Goal: Task Accomplishment & Management: Complete application form

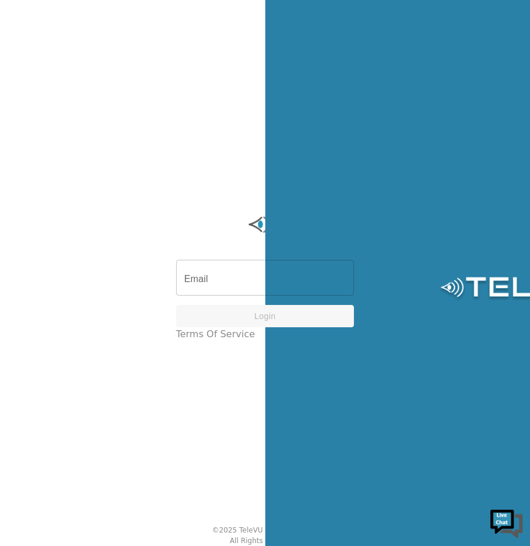
drag, startPoint x: 230, startPoint y: 272, endPoint x: 225, endPoint y: 276, distance: 6.6
click at [230, 272] on input "Email" at bounding box center [265, 279] width 178 height 33
type input "[EMAIL_ADDRESS][DOMAIN_NAME]"
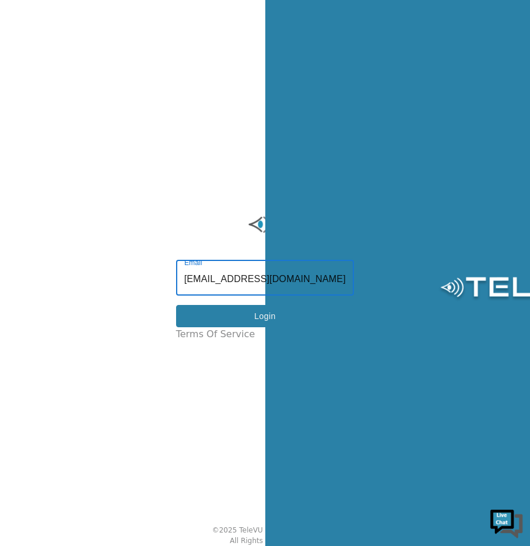
click at [228, 326] on button "Login" at bounding box center [265, 316] width 178 height 23
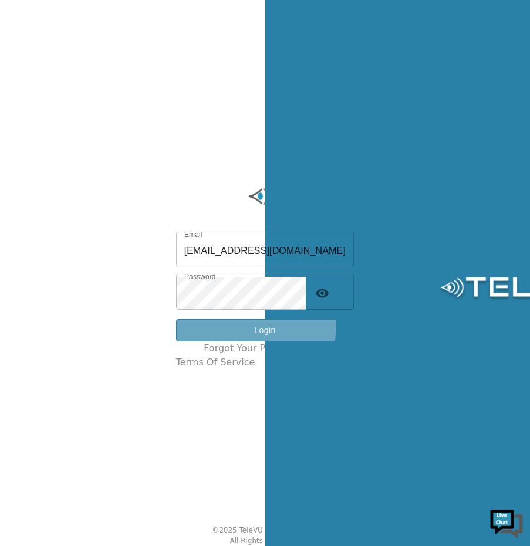
click at [268, 330] on button "Login" at bounding box center [265, 330] width 178 height 23
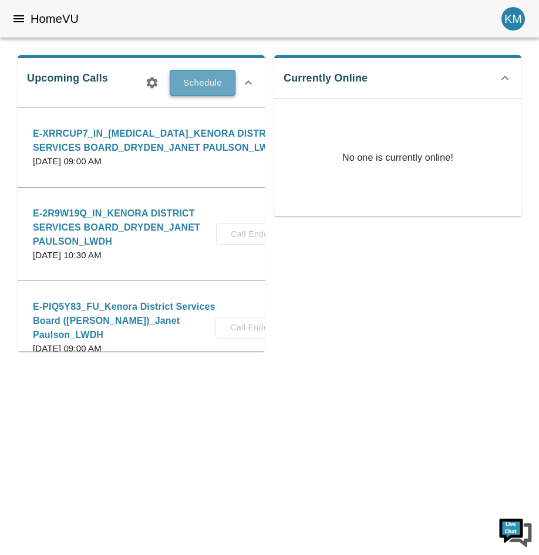
click at [189, 78] on button "Schedule" at bounding box center [203, 83] width 66 height 26
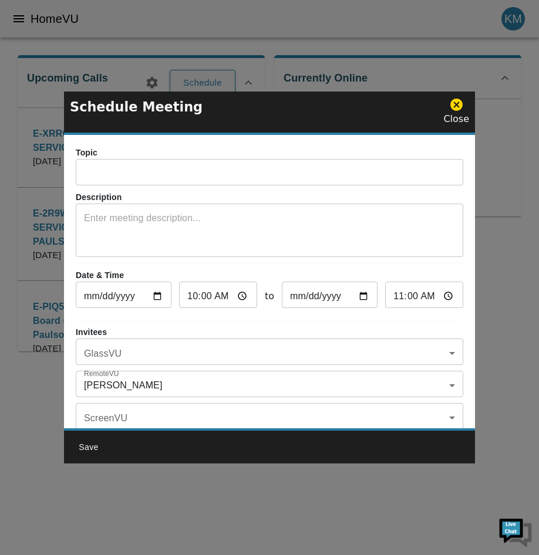
click at [151, 163] on input "text" at bounding box center [269, 173] width 387 height 23
drag, startPoint x: 200, startPoint y: 107, endPoint x: 269, endPoint y: 126, distance: 71.6
click at [269, 126] on div "Schedule Meeting Close" at bounding box center [269, 113] width 411 height 43
click at [218, 171] on input "text" at bounding box center [269, 173] width 387 height 23
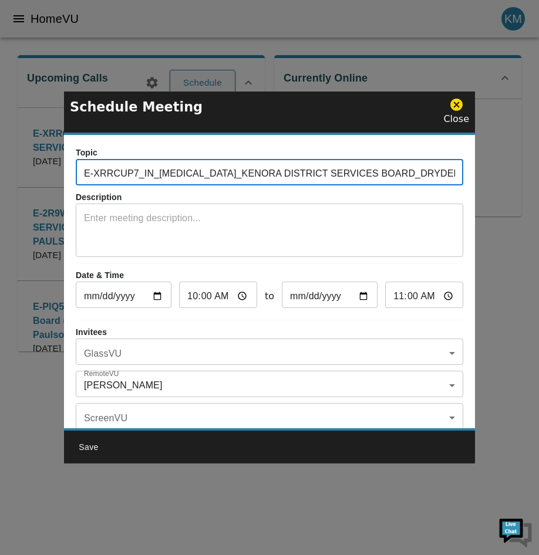
drag, startPoint x: 194, startPoint y: 173, endPoint x: 352, endPoint y: 180, distance: 158.0
click at [352, 180] on input "E-XRRCUP7_IN_[MEDICAL_DATA]_KENORA DISTRICT SERVICES BOARD_DRYDEN_JANET PAULSON…" at bounding box center [269, 173] width 387 height 23
click at [293, 171] on input "E-XRRCUP7_IN_OSTOMY_MENO YA WIN_DRYDEN_JANET PAULSON_LWDH" at bounding box center [269, 173] width 387 height 23
drag, startPoint x: 442, startPoint y: 173, endPoint x: -22, endPoint y: 180, distance: 464.2
click at [0, 180] on html "HomeVU KM Upcoming Calls Schedule E-XRRCUP7_IN_OSTOMY_KENORA DISTRICT SERVICES …" at bounding box center [269, 184] width 539 height 369
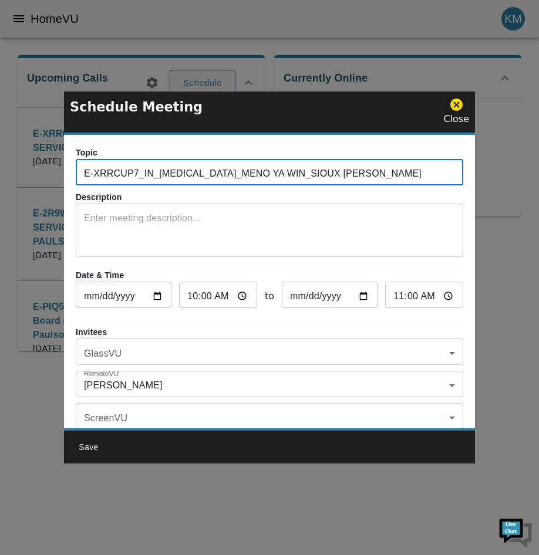
click at [201, 183] on input "E-XRRCUP7_IN_OSTOMY_MENO YA WIN_SIOUX LOOKOUT_JANET PAULSON_LWDH" at bounding box center [269, 173] width 387 height 23
drag, startPoint x: 133, startPoint y: 170, endPoint x: -22, endPoint y: 174, distance: 155.0
click at [0, 174] on html "HomeVU KM Upcoming Calls Schedule E-XRRCUP7_IN_OSTOMY_KENORA DISTRICT SERVICES …" at bounding box center [269, 184] width 539 height 369
paste input "E-9A5TEMA"
type input "E-9A5TEMA_IN_[MEDICAL_DATA]_MENO YA WIN_SIOUX [PERSON_NAME]"
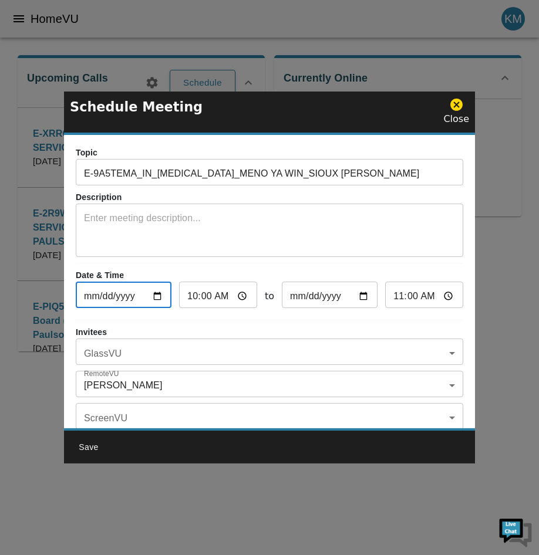
click at [161, 298] on input "2025-10-07" at bounding box center [124, 296] width 96 height 23
type input "2025-10-17"
click at [186, 297] on input "10:00" at bounding box center [218, 296] width 78 height 23
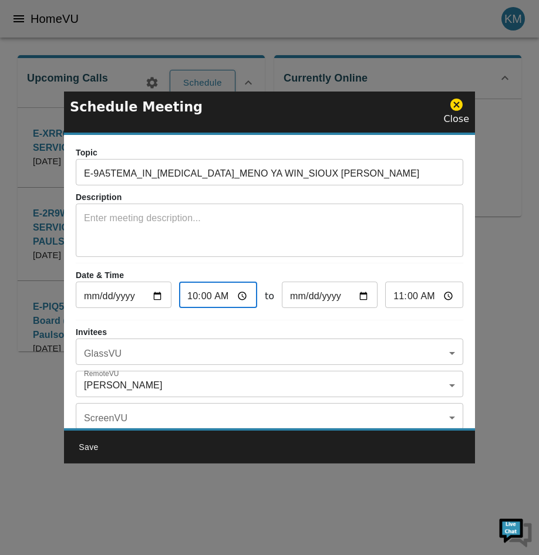
type input "01:00"
type input "02:00"
type input "13:00"
type input "14:00"
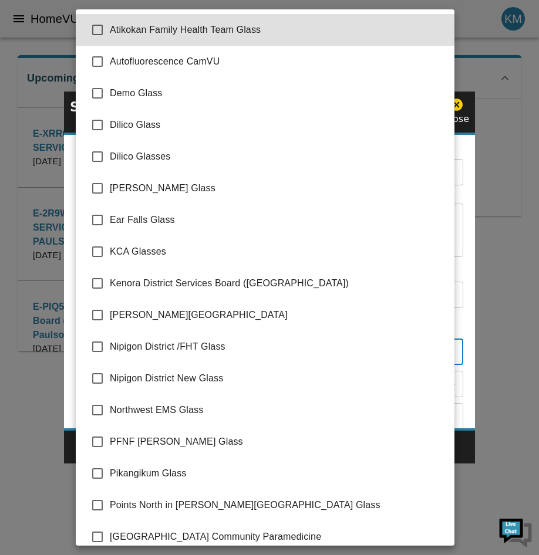
click at [225, 354] on body "HomeVU KM Upcoming Calls Schedule E-XRRCUP7_IN_OSTOMY_KENORA DISTRICT SERVICES …" at bounding box center [269, 204] width 539 height 332
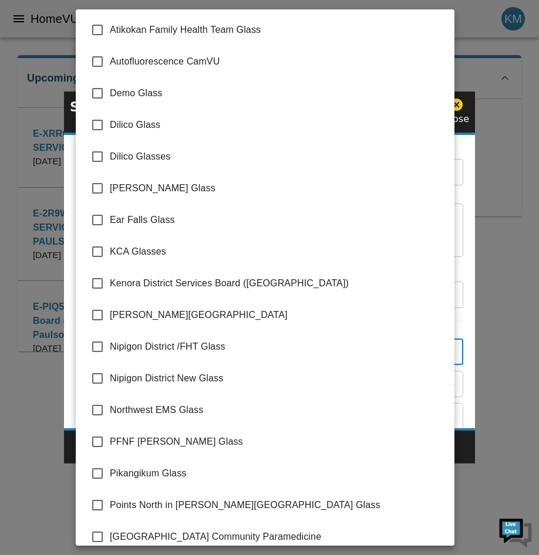
click at [37, 12] on div at bounding box center [269, 277] width 539 height 555
click at [130, 363] on body "HomeVU KM Upcoming Calls Schedule E-XRRCUP7_IN_OSTOMY_KENORA DISTRICT SERVICES …" at bounding box center [269, 204] width 539 height 332
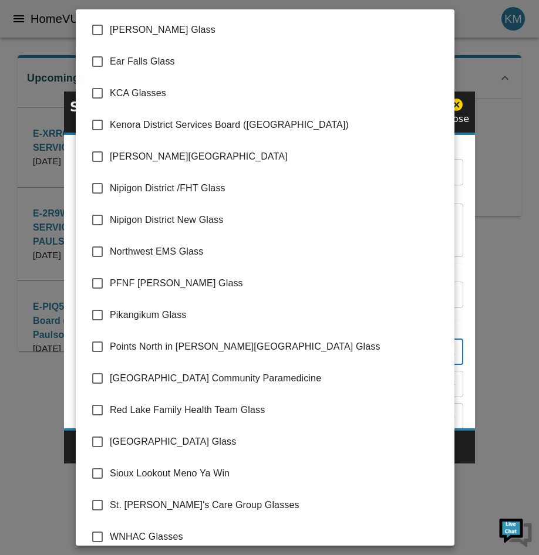
scroll to position [170, 0]
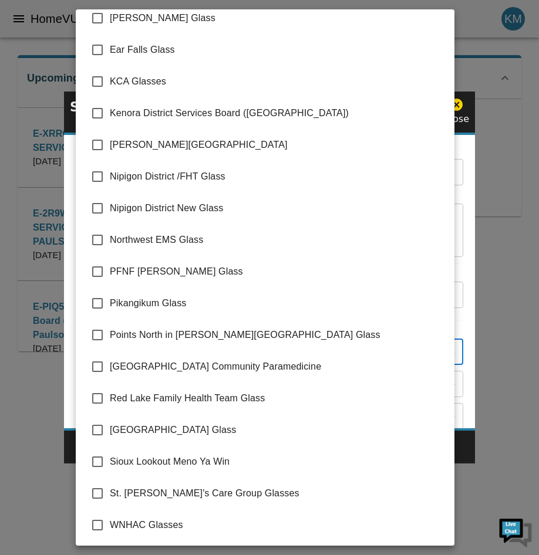
click at [188, 466] on span "Sioux Lookout Meno Ya Win" at bounding box center [277, 462] width 335 height 14
type input "Sioux Lookout Meno Ya Win"
checkbox input "true"
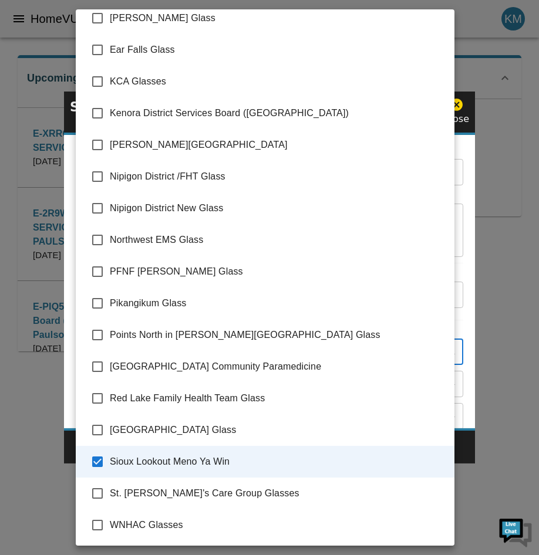
click at [461, 385] on div at bounding box center [269, 277] width 539 height 555
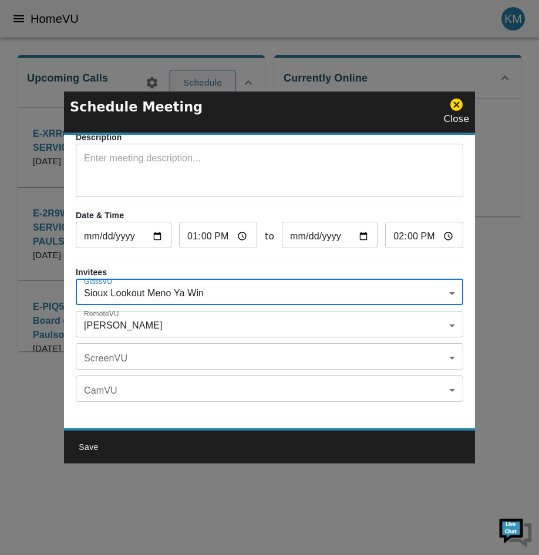
scroll to position [69, 0]
click at [171, 317] on body "HomeVU KM Upcoming Calls Schedule E-XRRCUP7_IN_OSTOMY_KENORA DISTRICT SERVICES …" at bounding box center [269, 204] width 539 height 332
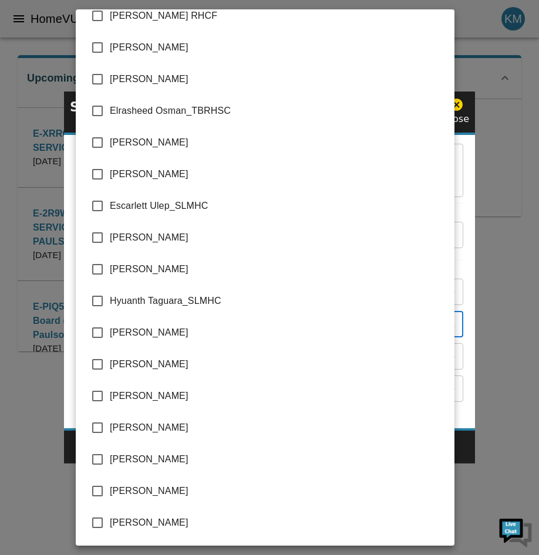
scroll to position [880, 0]
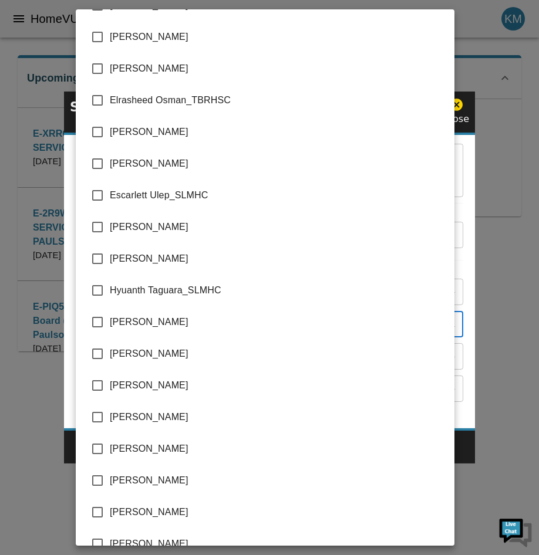
click at [174, 388] on span "[PERSON_NAME]" at bounding box center [277, 386] width 335 height 14
type input "Katelyn Markham_LWDH,Janet Paulson_LWDH"
checkbox input "true"
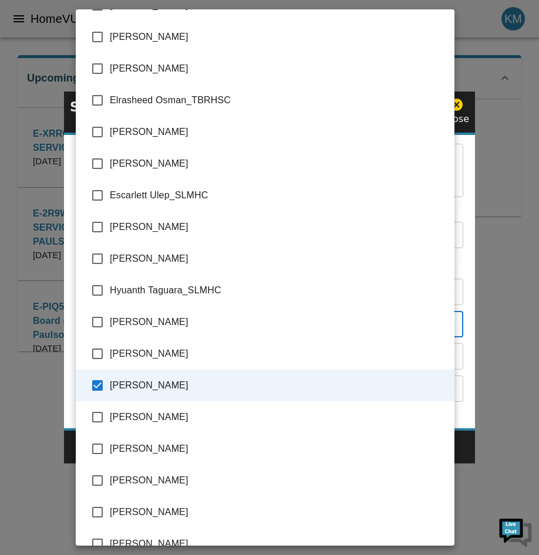
click at [464, 339] on div at bounding box center [269, 277] width 539 height 555
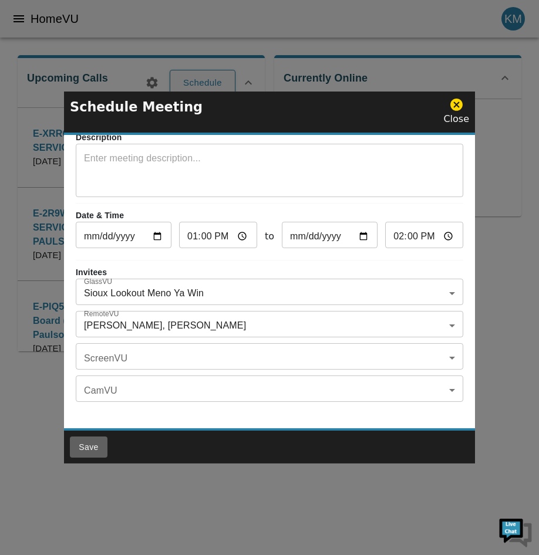
click at [93, 445] on button "Save" at bounding box center [89, 448] width 38 height 22
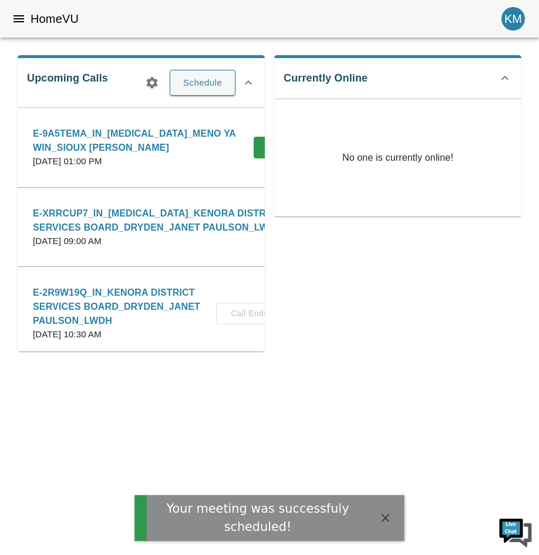
click at [87, 369] on html "Your meeting was successfuly scheduled! HomeVU KM Upcoming Calls Schedule E-9A5…" at bounding box center [269, 184] width 539 height 369
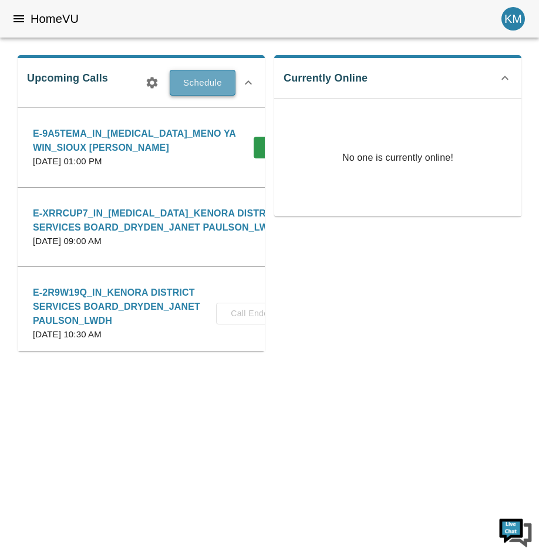
click at [205, 78] on button "Schedule" at bounding box center [203, 83] width 66 height 26
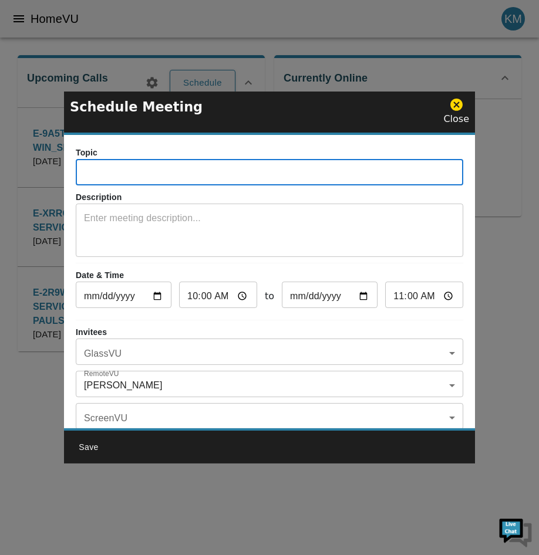
paste input "E-9A5TEMA"
click at [165, 171] on input "E-9A5TEMA" at bounding box center [269, 173] width 387 height 23
click at [427, 165] on input "E-9A5TEMA" at bounding box center [269, 173] width 387 height 23
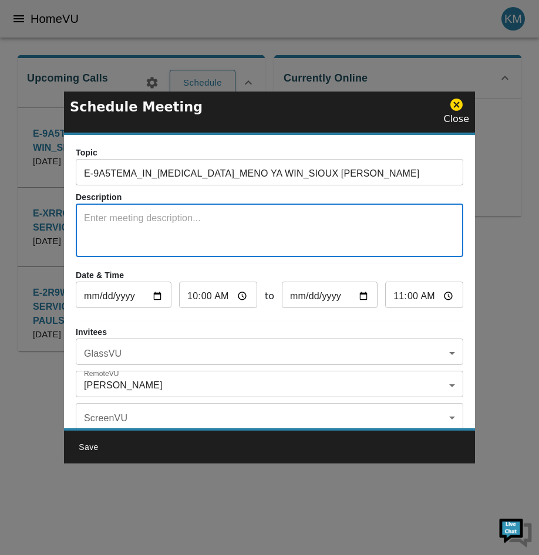
click at [188, 172] on input "E-9A5TEMA_IN_[MEDICAL_DATA]_MENO YA WIN_SIOUX [PERSON_NAME]" at bounding box center [269, 173] width 387 height 23
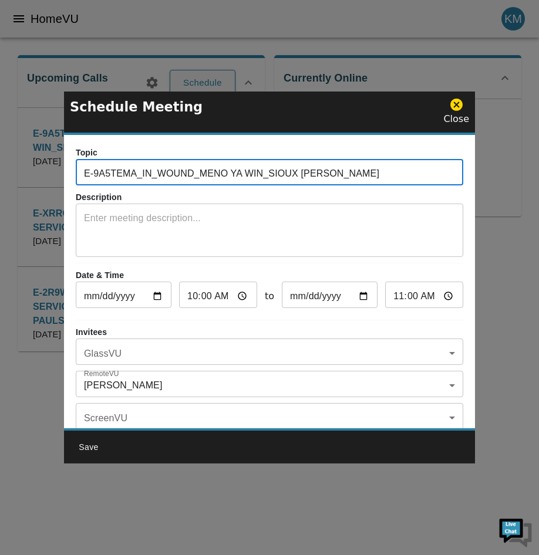
drag, startPoint x: 131, startPoint y: 174, endPoint x: -22, endPoint y: 168, distance: 153.3
click at [0, 168] on html "HomeVU KM Upcoming Calls Schedule E-9A5TEMA_IN_OSTOMY_MENO YA WIN_SIOUX LOOKOUT…" at bounding box center [269, 184] width 539 height 369
paste input "E-9A5TEMA"
drag, startPoint x: 134, startPoint y: 172, endPoint x: -22, endPoint y: 149, distance: 157.8
click at [0, 149] on html "HomeVU KM Upcoming Calls Schedule E-9A5TEMA_IN_OSTOMY_MENO YA WIN_SIOUX LOOKOUT…" at bounding box center [269, 184] width 539 height 369
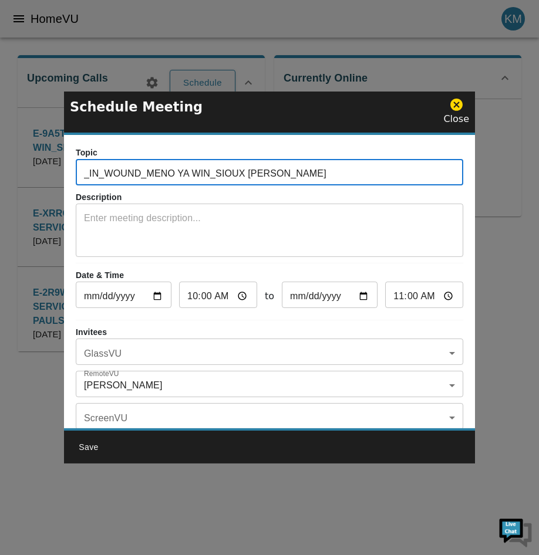
paste input "E-6RELMZB"
type input "E-6RELMZB_IN_WOUND_MENO YA WIN_SIOUX [PERSON_NAME]"
click at [189, 296] on input "10:00" at bounding box center [218, 296] width 78 height 23
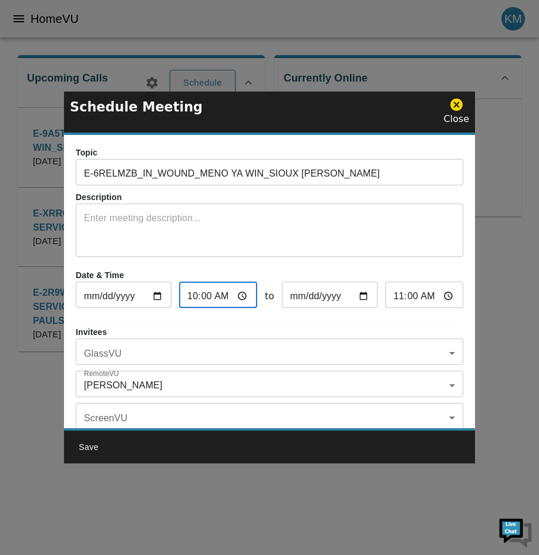
type input "01:00"
type input "02:00"
type input "14:00"
type input "15:00"
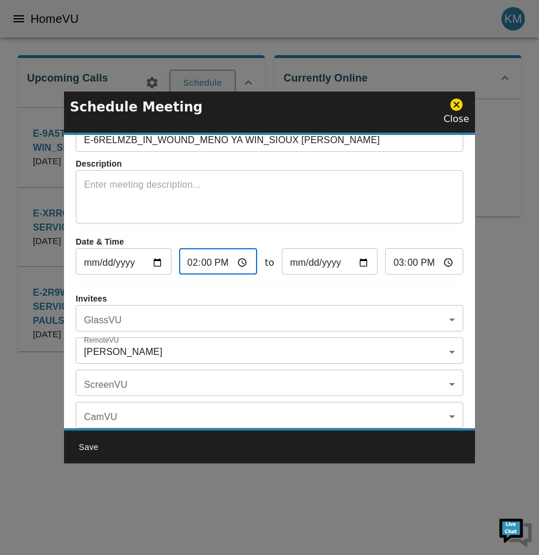
scroll to position [69, 0]
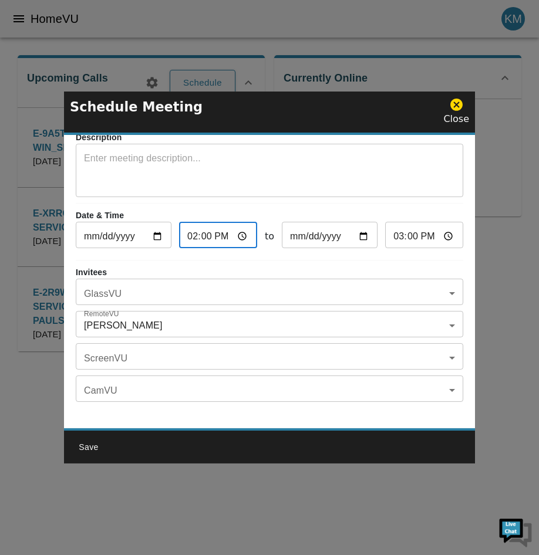
click at [148, 316] on body "HomeVU KM Upcoming Calls Schedule E-9A5TEMA_IN_OSTOMY_MENO YA WIN_SIOUX LOOKOUT…" at bounding box center [269, 204] width 539 height 332
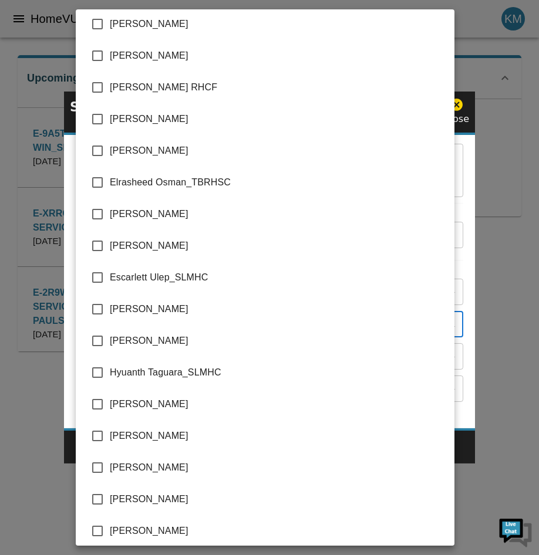
scroll to position [939, 0]
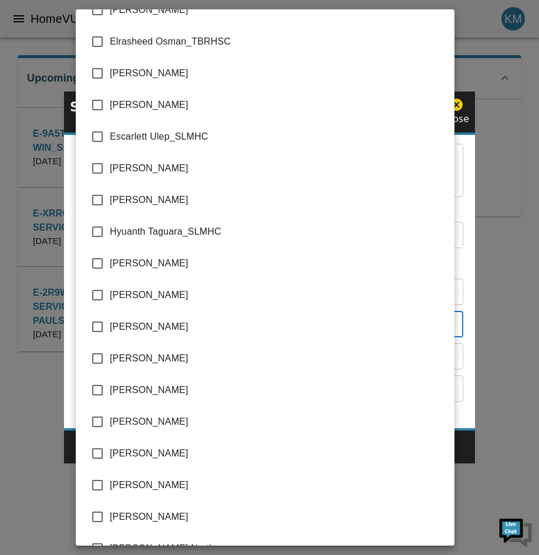
click at [175, 329] on span "[PERSON_NAME]" at bounding box center [277, 327] width 335 height 14
type input "Katelyn Markham_LWDH,Janet Paulson_LWDH"
checkbox input "true"
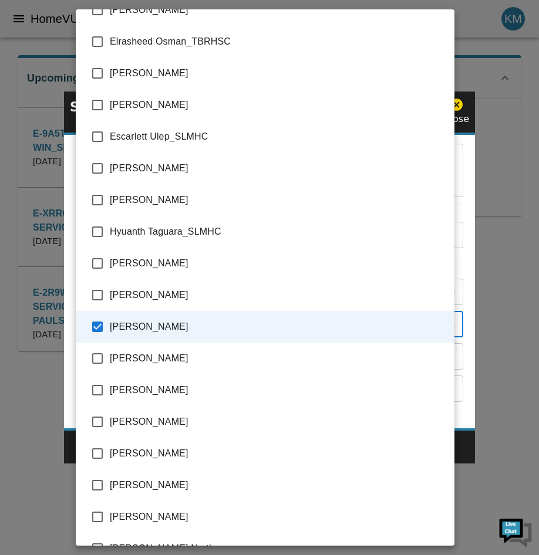
click at [465, 386] on div at bounding box center [269, 277] width 539 height 555
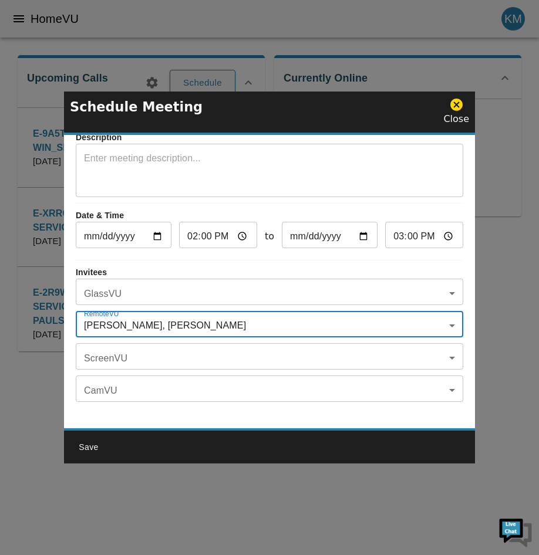
click at [167, 352] on body "HomeVU KM Upcoming Calls Schedule E-9A5TEMA_IN_OSTOMY_MENO YA WIN_SIOUX LOOKOUT…" at bounding box center [269, 204] width 539 height 332
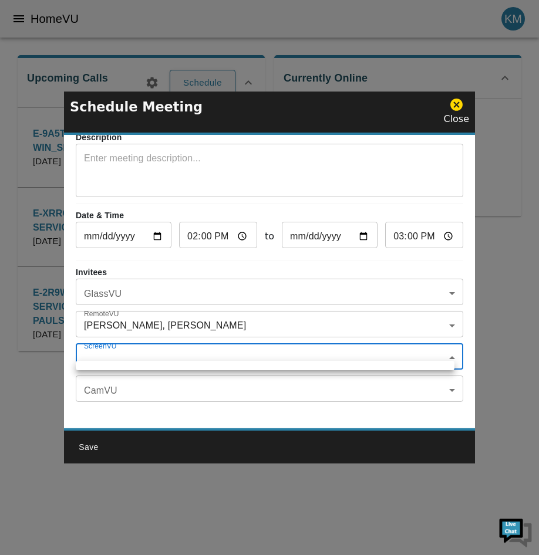
click at [167, 352] on div at bounding box center [269, 277] width 539 height 555
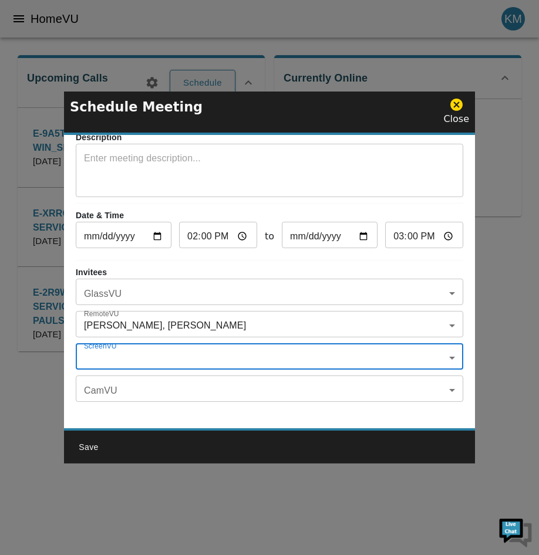
click at [149, 369] on body "HomeVU KM Upcoming Calls Schedule E-9A5TEMA_IN_OSTOMY_MENO YA WIN_SIOUX LOOKOUT…" at bounding box center [269, 204] width 539 height 332
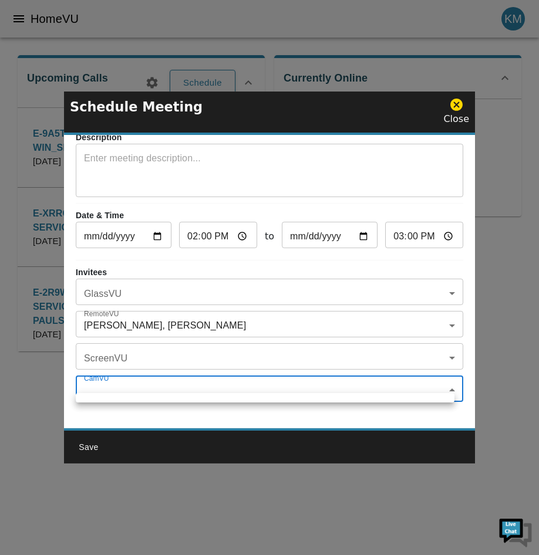
click at [150, 379] on div at bounding box center [269, 277] width 539 height 555
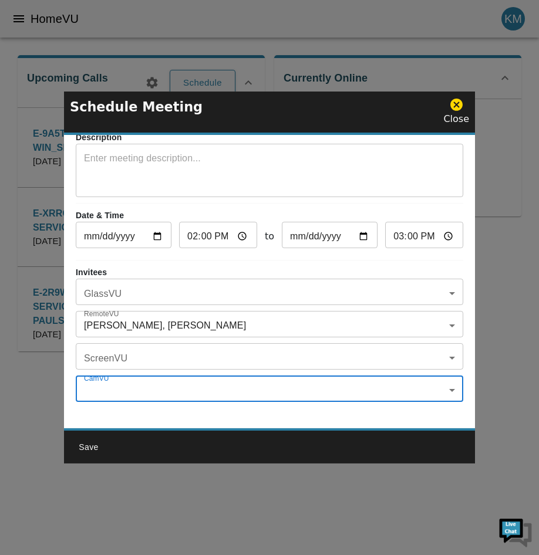
click at [156, 281] on body "HomeVU KM Upcoming Calls Schedule E-9A5TEMA_IN_OSTOMY_MENO YA WIN_SIOUX LOOKOUT…" at bounding box center [269, 204] width 539 height 332
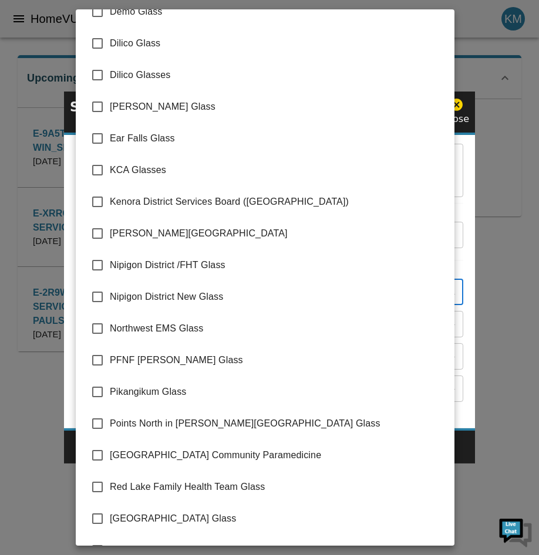
scroll to position [170, 0]
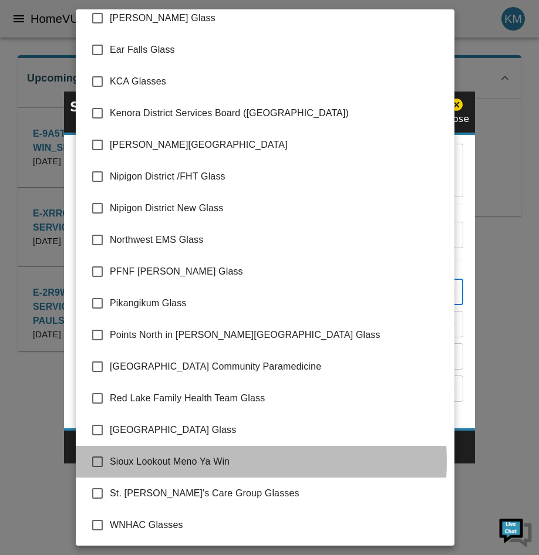
click at [199, 461] on span "Sioux Lookout Meno Ya Win" at bounding box center [277, 462] width 335 height 14
type input "Sioux Lookout Meno Ya Win"
checkbox input "true"
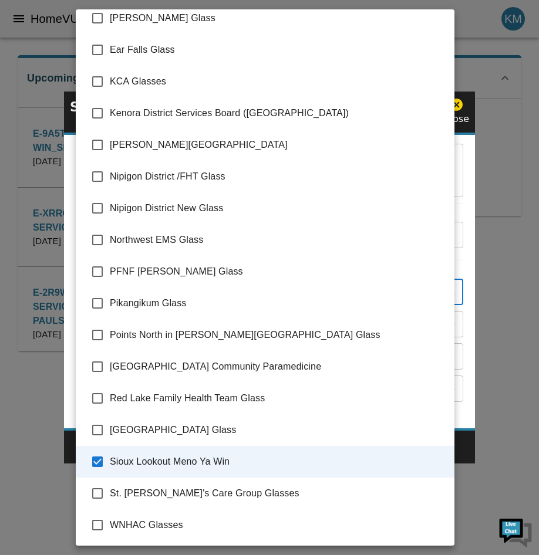
click at [462, 448] on div at bounding box center [269, 277] width 539 height 555
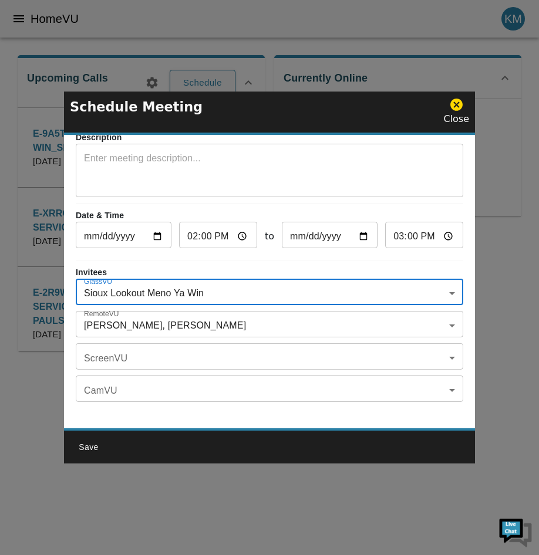
click at [81, 450] on button "Save" at bounding box center [89, 448] width 38 height 22
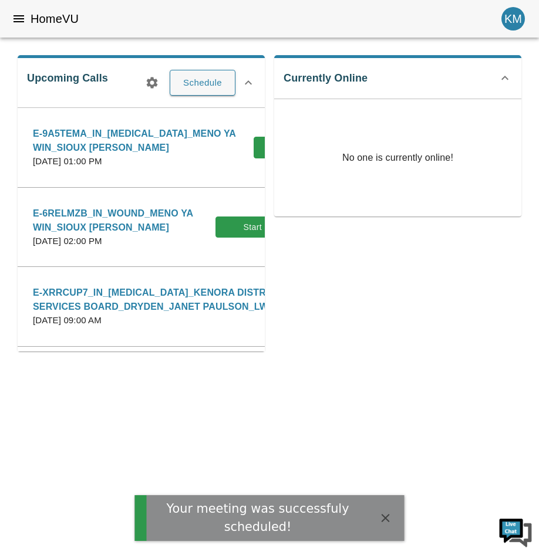
drag, startPoint x: 112, startPoint y: 254, endPoint x: 25, endPoint y: 220, distance: 92.7
click at [25, 220] on div "E-6RELMZB_IN_WOUND_MENO YA WIN_SIOUX LOOKOUT_JANET PAULSON_LWDH Tuesday, Octobe…" at bounding box center [140, 228] width 235 height 56
click at [214, 76] on button "Schedule" at bounding box center [203, 83] width 66 height 26
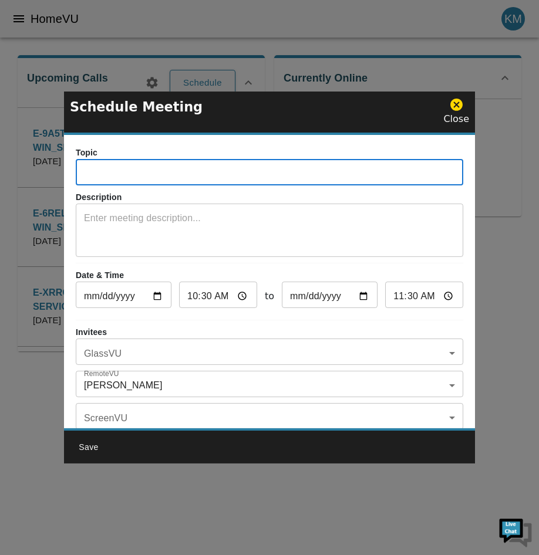
paste input "E-6RELMZB"
drag, startPoint x: 171, startPoint y: 172, endPoint x: 98, endPoint y: 195, distance: 76.8
click at [0, 153] on html "HomeVU KM Upcoming Calls Schedule E-9A5TEMA_IN_OSTOMY_MENO YA WIN_SIOUX LOOKOUT…" at bounding box center [269, 184] width 539 height 369
drag, startPoint x: 133, startPoint y: 170, endPoint x: 84, endPoint y: 171, distance: 49.3
click at [84, 171] on input "E-6RELMZB_IN_WOUND_MENO YA WIN_SIOUX [PERSON_NAME]" at bounding box center [269, 173] width 387 height 23
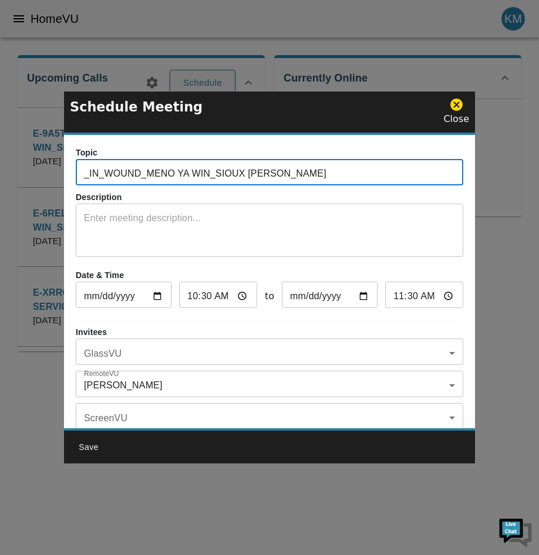
paste input "E-1JC8PGI"
type input "E-1JC8PGI_IN_WOUND_MENO YA WIN_SIOUX [PERSON_NAME]"
click at [158, 299] on input "2025-10-07" at bounding box center [124, 296] width 96 height 23
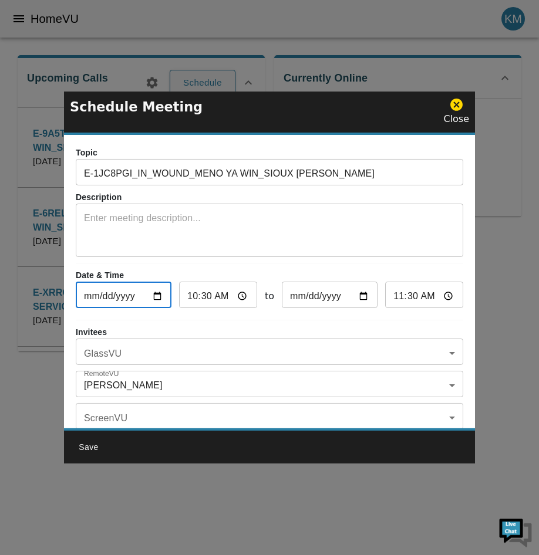
type input "2025-10-24"
click at [226, 292] on input "10:30" at bounding box center [218, 296] width 78 height 23
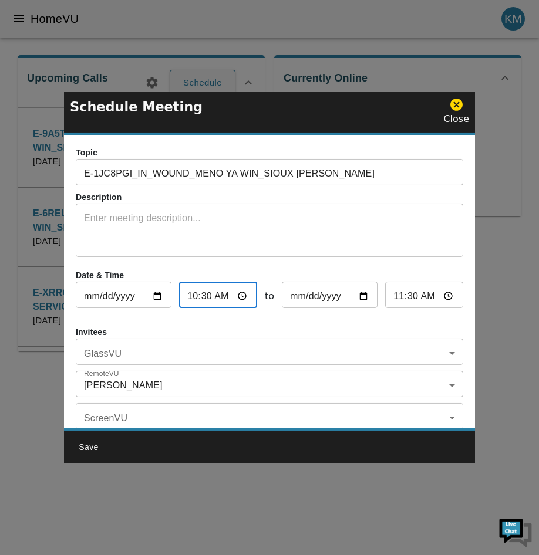
click at [244, 296] on input "10:30" at bounding box center [218, 296] width 78 height 23
type input "02:30"
type input "03:30"
type input "14:30"
type input "15:30"
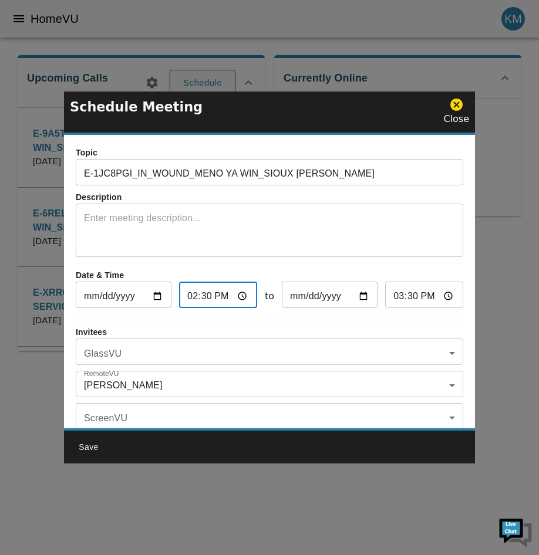
type input "14:00"
type input "15:00"
type input "14:00"
click at [333, 324] on div "Topic E-1JC8PGI_IN_WOUND_MENO YA WIN_SIOUX LOOKOUT_JANET PAULSON_LWDH ​ Descrip…" at bounding box center [269, 281] width 411 height 293
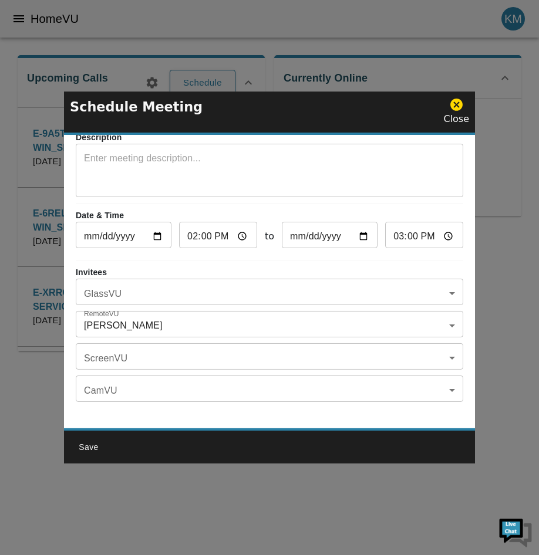
scroll to position [69, 0]
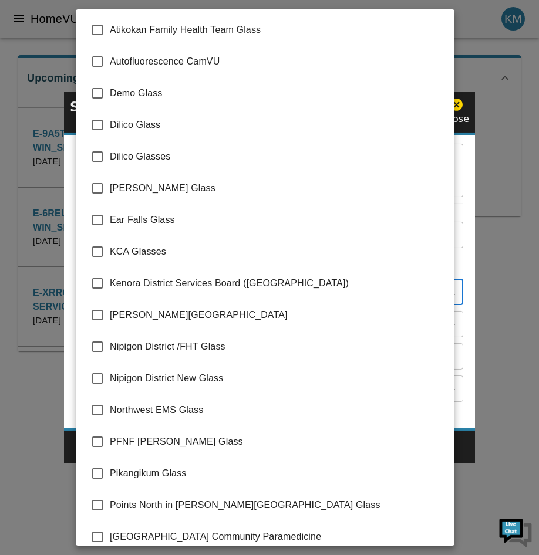
click at [120, 285] on body "HomeVU KM Upcoming Calls Schedule E-9A5TEMA_IN_OSTOMY_MENO YA WIN_SIOUX LOOKOUT…" at bounding box center [269, 204] width 539 height 332
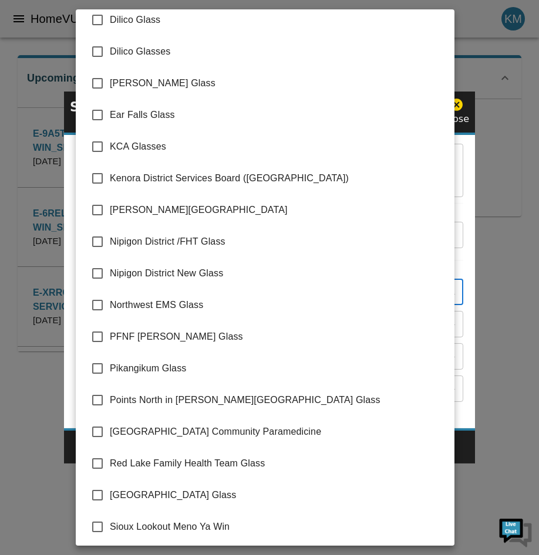
scroll to position [170, 0]
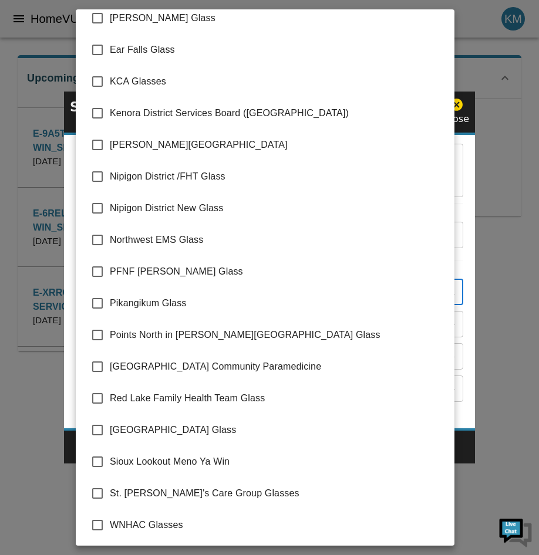
click at [145, 461] on span "Sioux Lookout Meno Ya Win" at bounding box center [277, 462] width 335 height 14
type input "Sioux Lookout Meno Ya Win"
checkbox input "true"
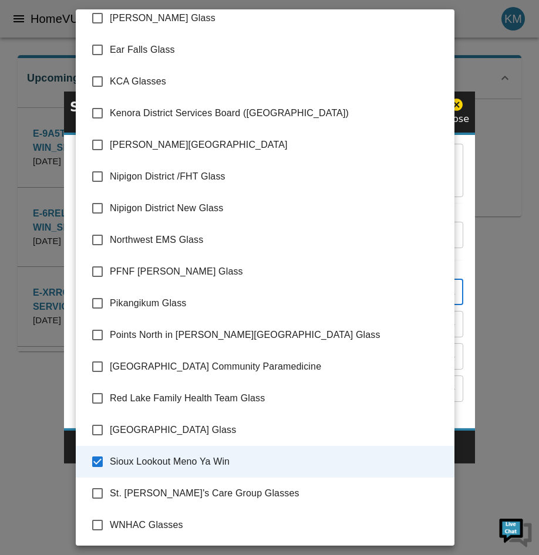
click at [461, 392] on div at bounding box center [269, 277] width 539 height 555
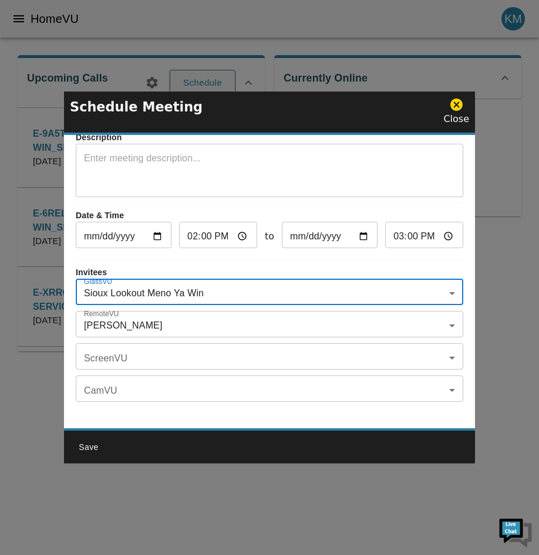
click at [136, 319] on body "HomeVU KM Upcoming Calls Schedule E-9A5TEMA_IN_OSTOMY_MENO YA WIN_SIOUX LOOKOUT…" at bounding box center [269, 204] width 539 height 332
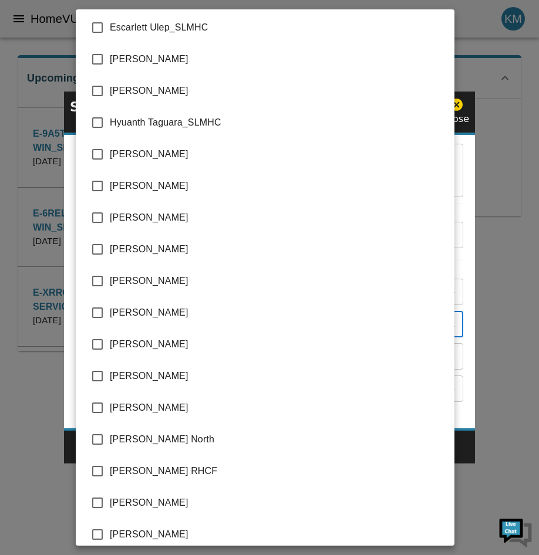
scroll to position [989, 0]
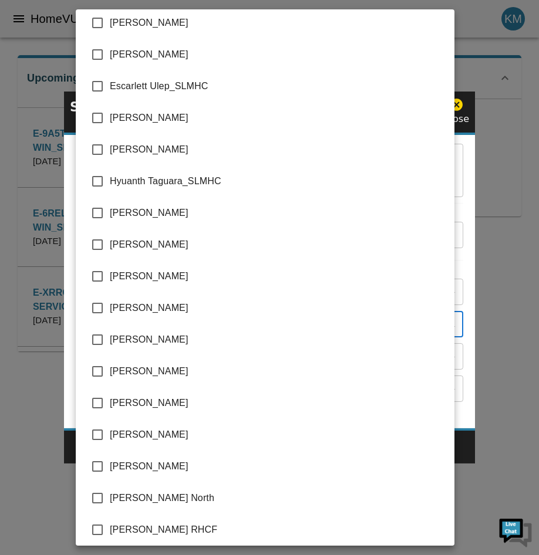
click at [119, 278] on span "[PERSON_NAME]" at bounding box center [277, 276] width 335 height 14
type input "Katelyn Markham_LWDH,Janet Paulson_LWDH"
checkbox input "true"
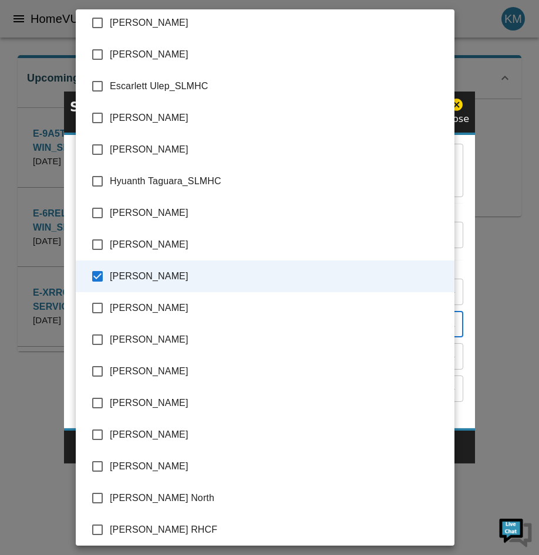
click at [470, 431] on div at bounding box center [269, 277] width 539 height 555
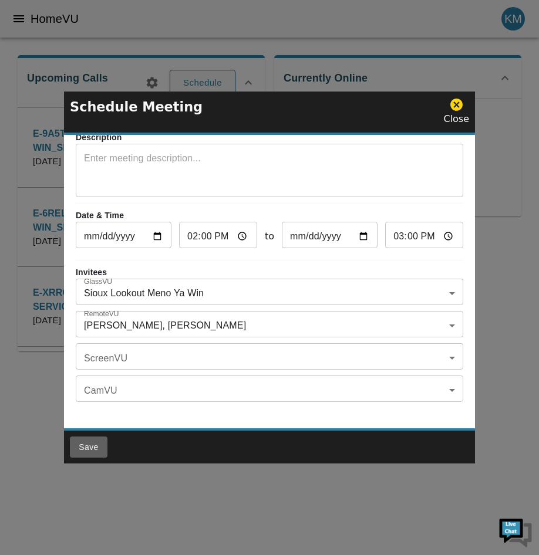
click at [93, 442] on button "Save" at bounding box center [89, 448] width 38 height 22
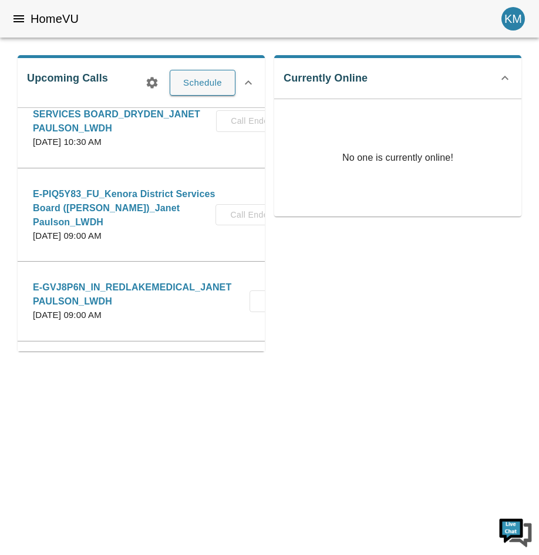
scroll to position [352, 0]
click at [40, 31] on div "HomeVU KM" at bounding box center [269, 19] width 539 height 38
click at [82, 25] on div "HomeVU KM" at bounding box center [269, 19] width 539 height 38
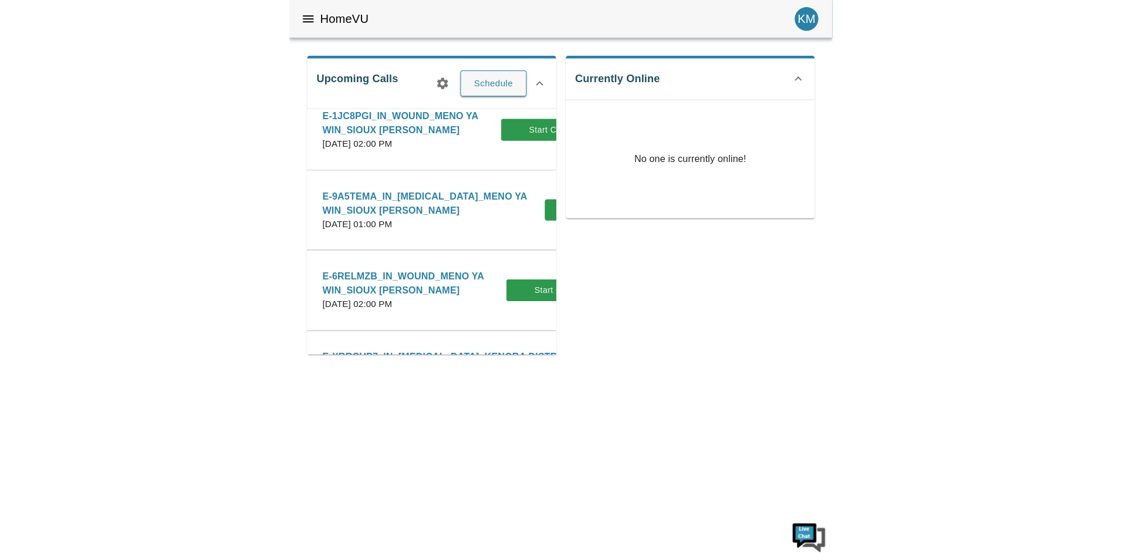
scroll to position [0, 0]
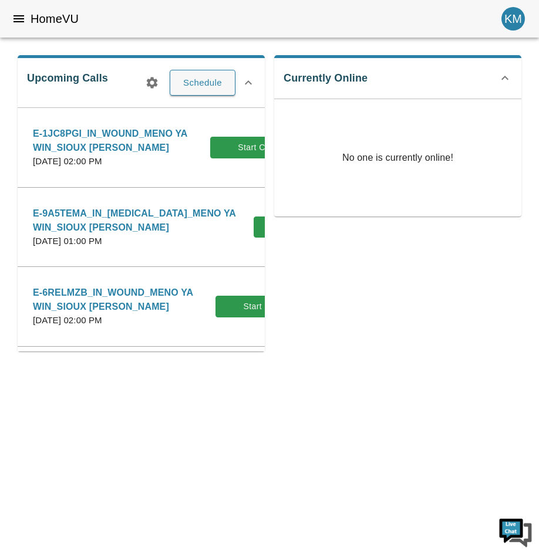
click at [156, 151] on p "E-1JC8PGI_IN_WOUND_MENO YA WIN_SIOUX [PERSON_NAME]" at bounding box center [121, 141] width 177 height 28
click at [140, 134] on p "E-1JC8PGI_IN_WOUND_MENO YA WIN_SIOUX [PERSON_NAME]" at bounding box center [121, 141] width 177 height 28
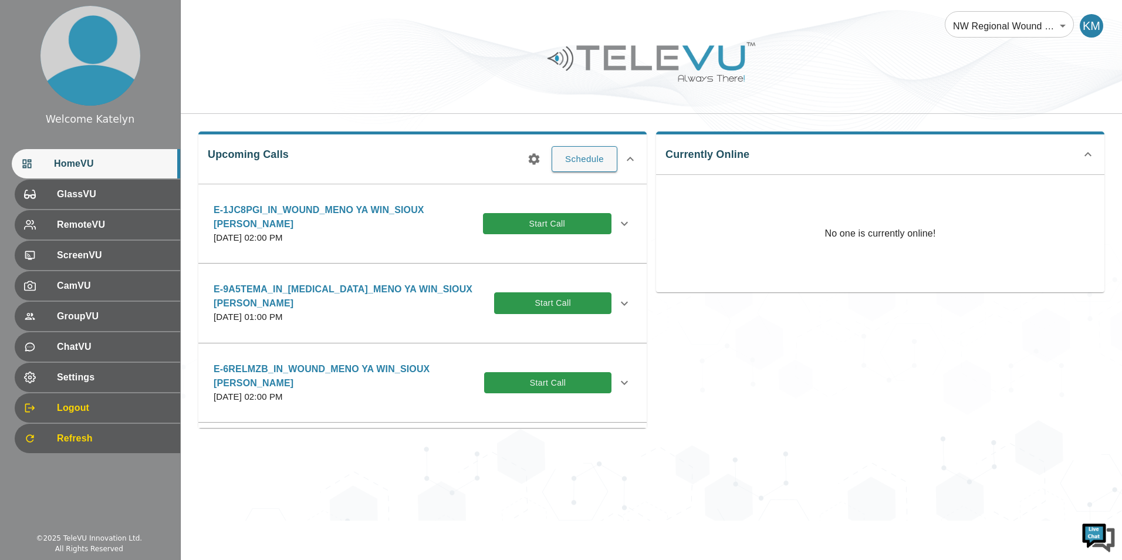
click at [529, 225] on icon at bounding box center [624, 224] width 14 height 14
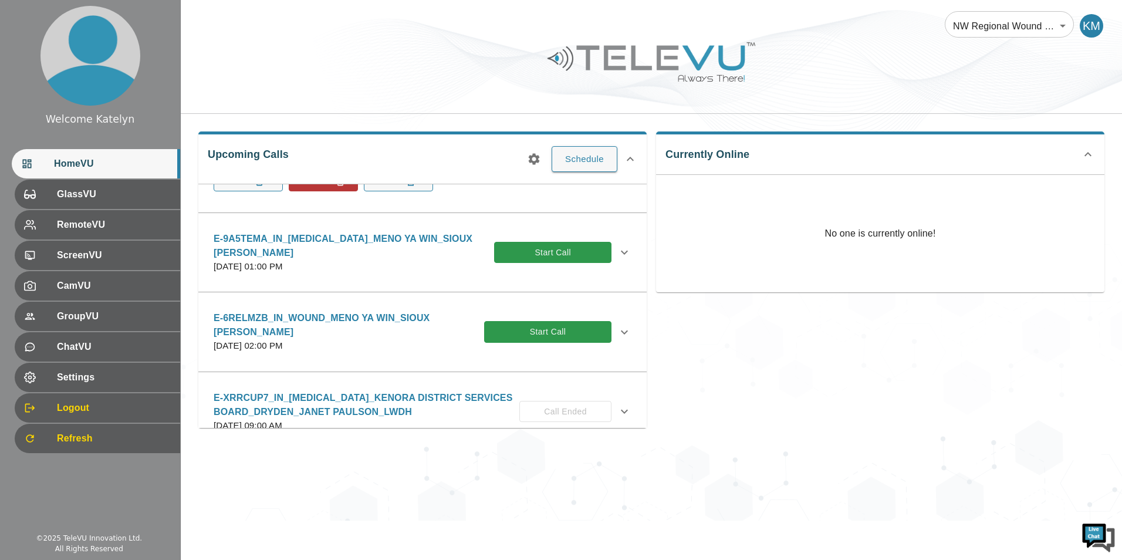
scroll to position [235, 0]
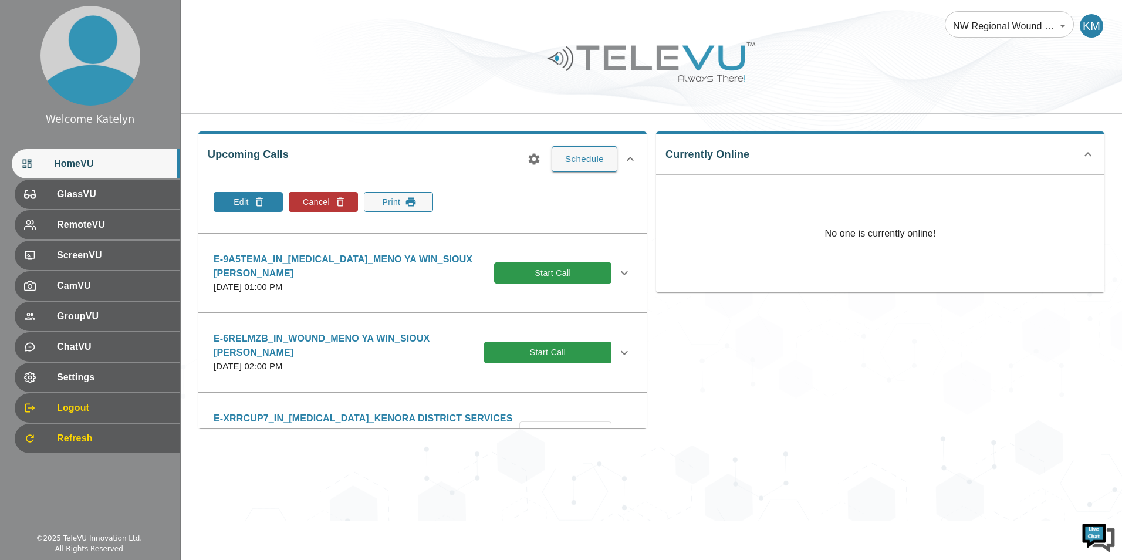
click at [246, 201] on button "Edit" at bounding box center [248, 202] width 69 height 20
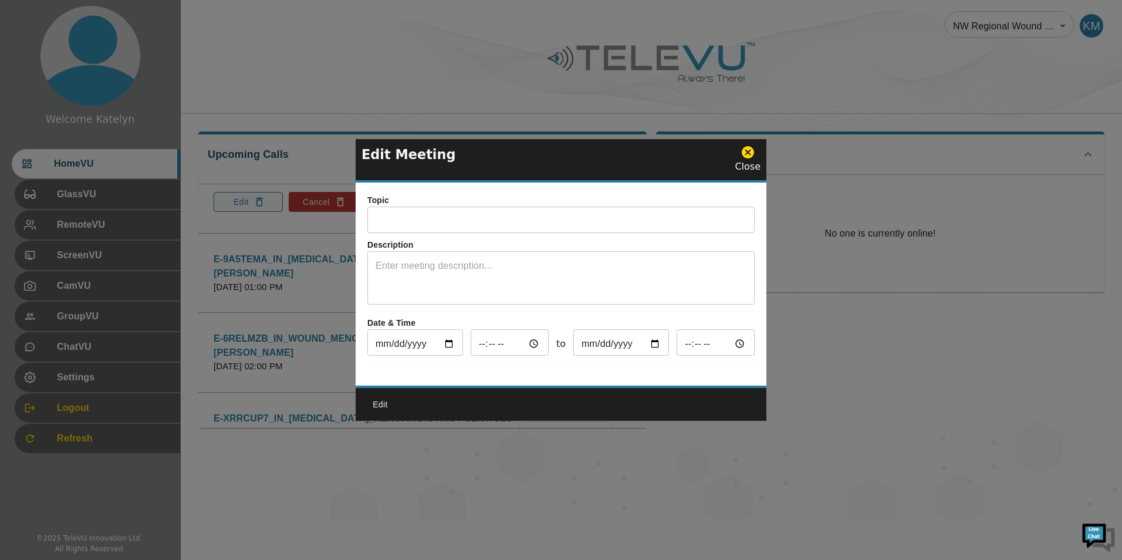
type input "E-1JC8PGI_IN_WOUND_MENO YA WIN_SIOUX [PERSON_NAME]"
type input "2025-10-24"
type input "14:00"
type input "2025-10-24"
type input "15:00"
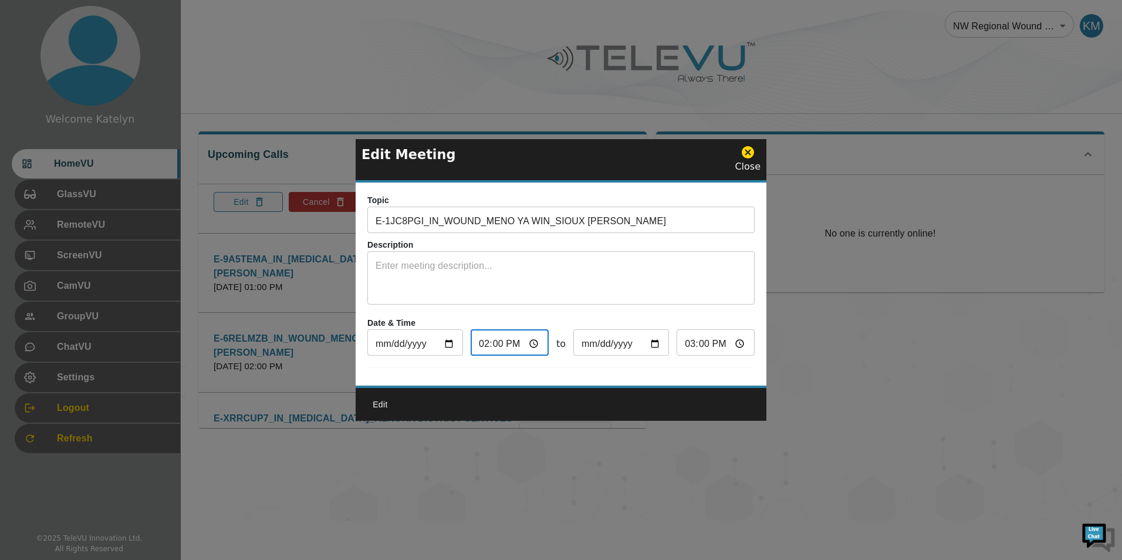
click at [484, 339] on input "14:00" at bounding box center [510, 343] width 78 height 23
type input "13:00"
type input "14:00"
click at [529, 148] on icon at bounding box center [748, 152] width 12 height 12
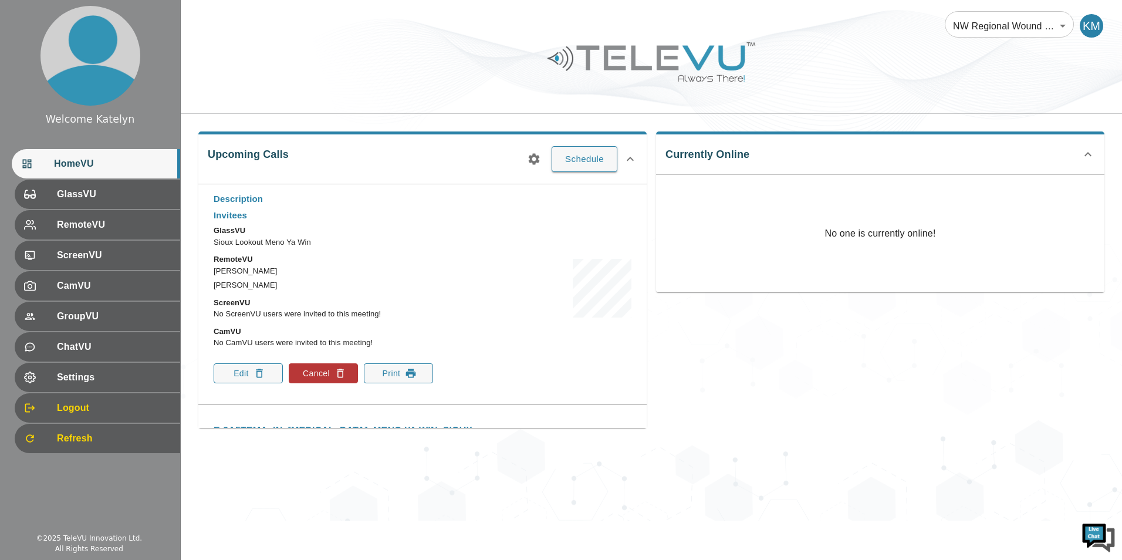
scroll to position [0, 0]
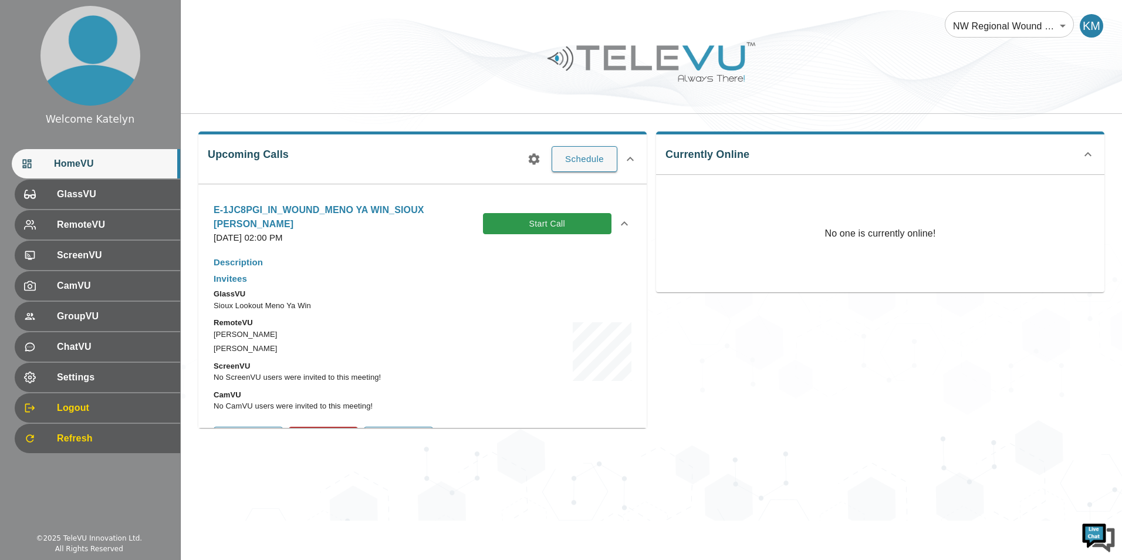
click at [529, 224] on icon at bounding box center [624, 224] width 14 height 14
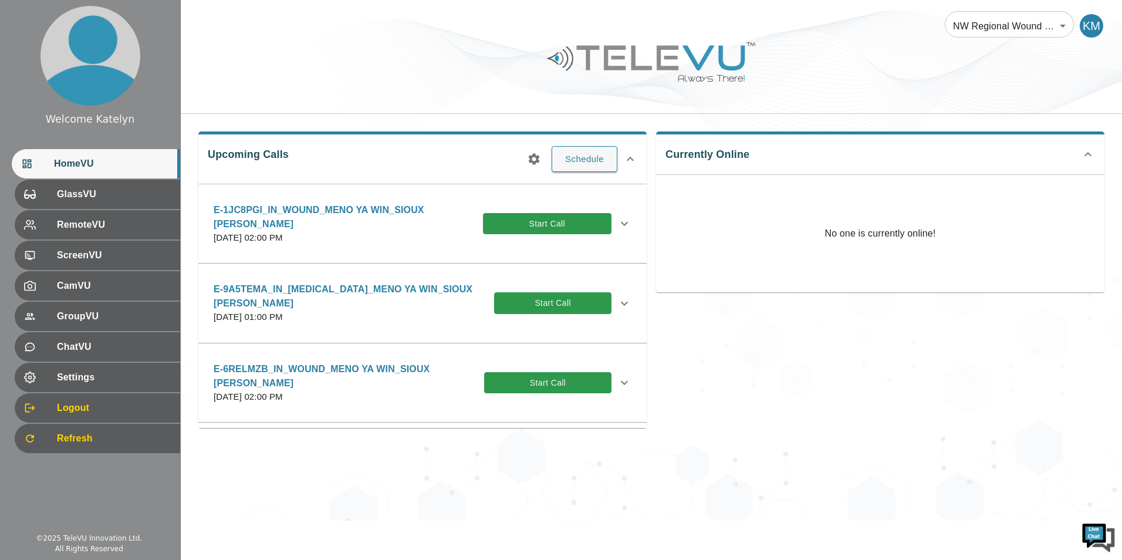
click at [529, 230] on icon at bounding box center [624, 224] width 14 height 14
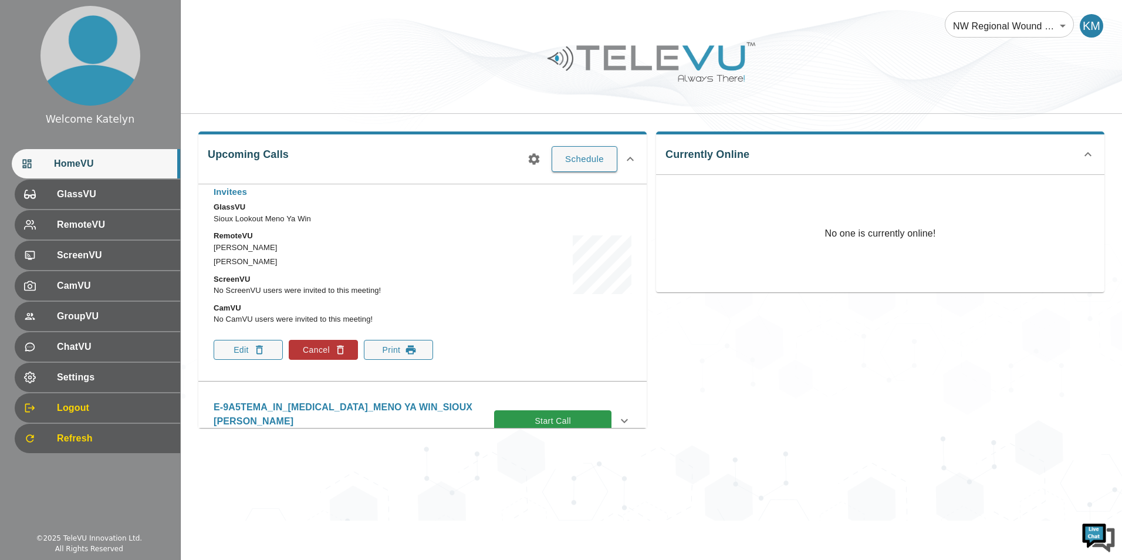
scroll to position [235, 0]
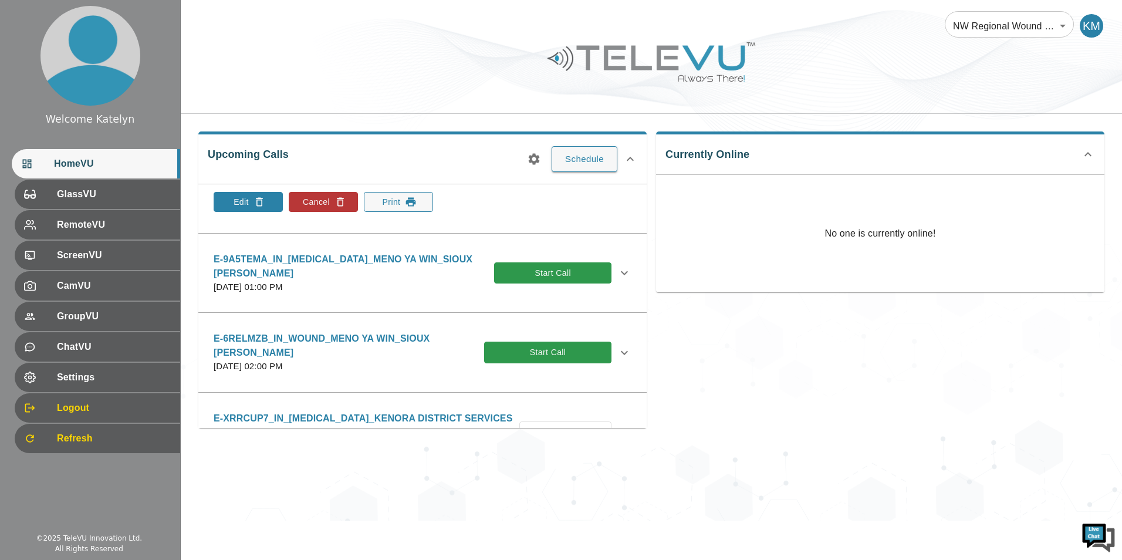
click at [265, 202] on icon "button" at bounding box center [260, 202] width 12 height 12
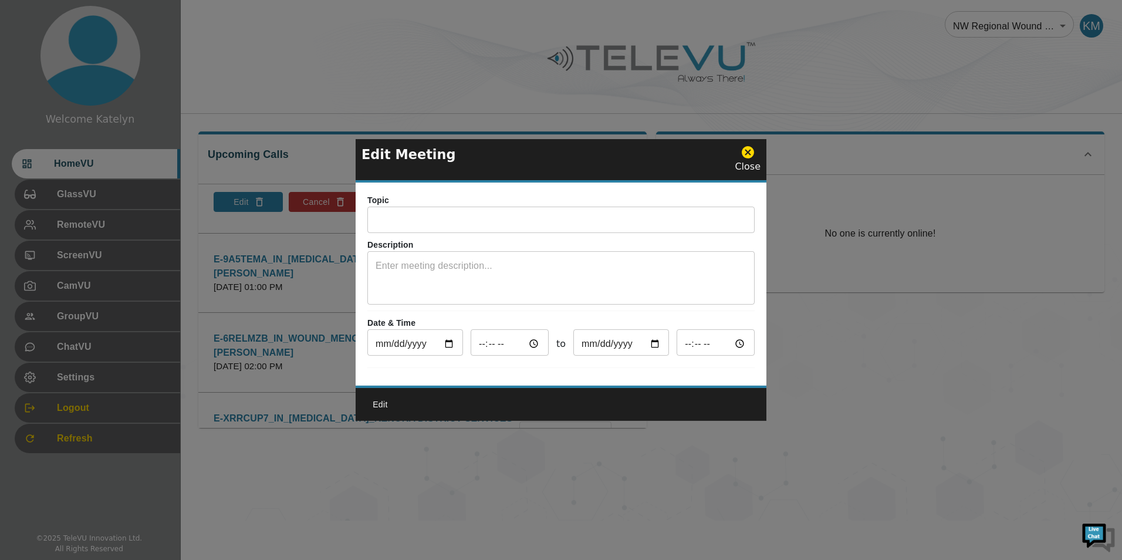
type input "E-1JC8PGI_IN_WOUND_MENO YA WIN_SIOUX [PERSON_NAME]"
type input "2025-10-24"
type input "14:00"
type input "2025-10-24"
type input "15:00"
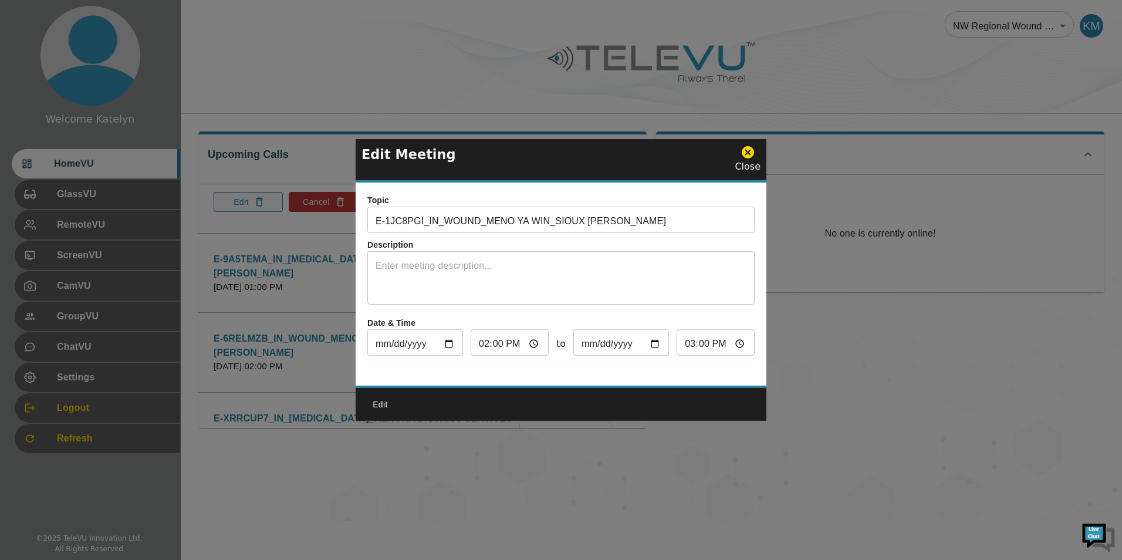
click at [479, 338] on input "14:00" at bounding box center [510, 343] width 78 height 23
type input "13:00"
type input "14:00"
click at [529, 259] on textarea at bounding box center [561, 279] width 371 height 40
click at [388, 410] on button "Edit" at bounding box center [381, 405] width 38 height 22
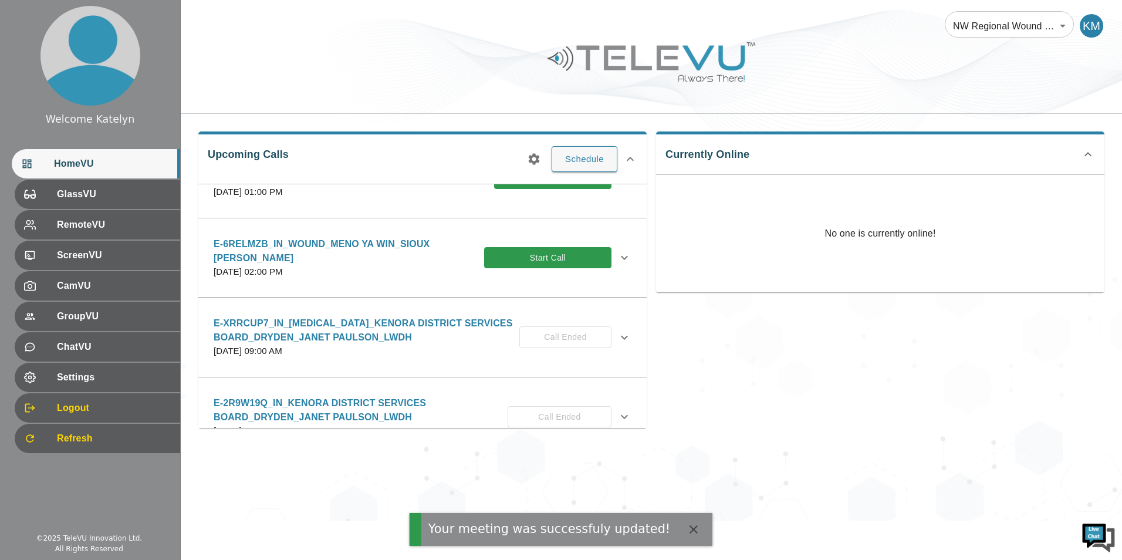
scroll to position [0, 0]
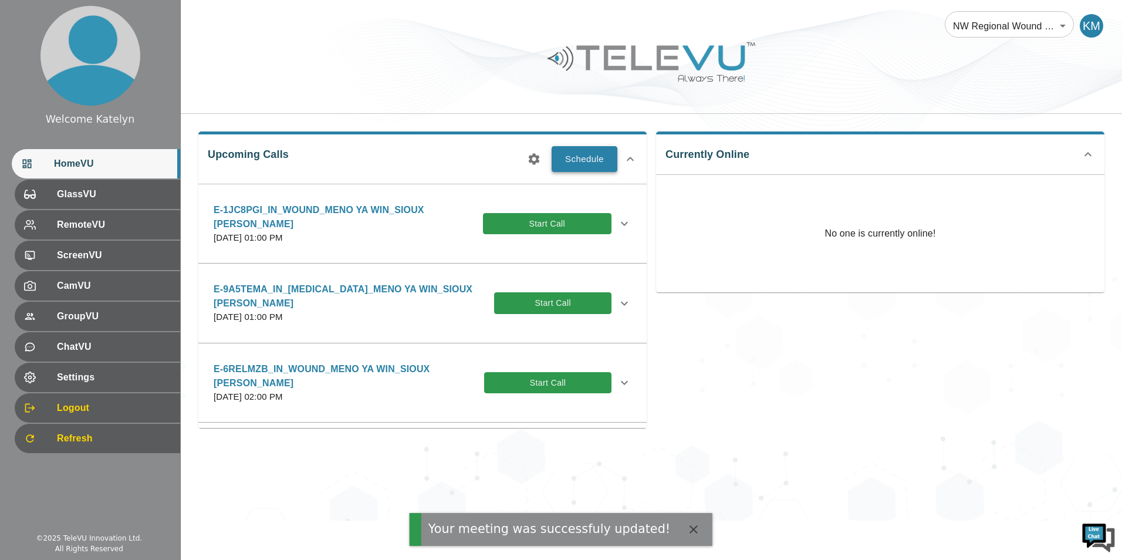
click at [529, 165] on button "Schedule" at bounding box center [585, 159] width 66 height 26
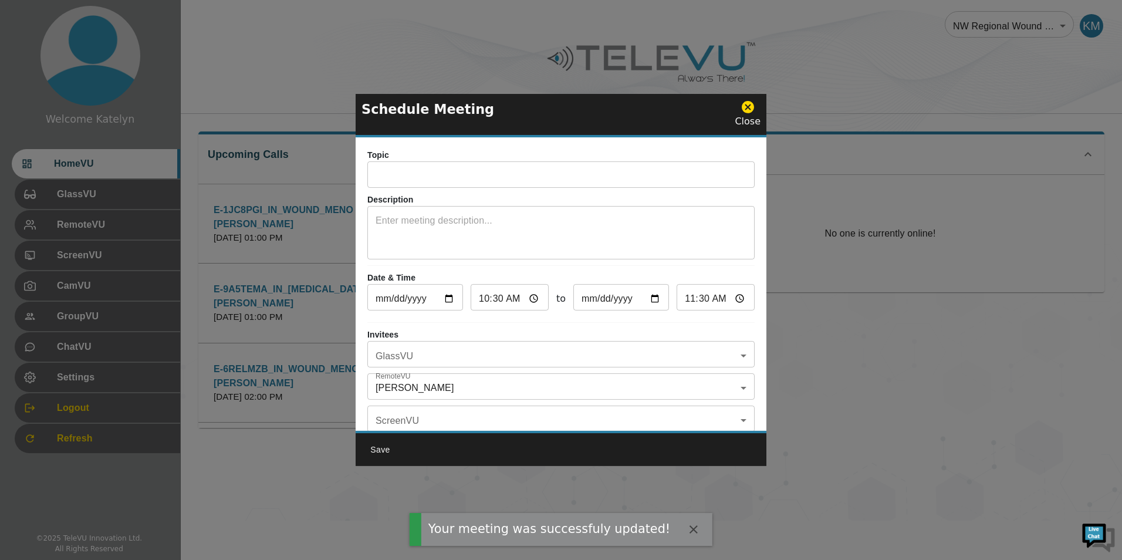
click at [450, 353] on body "Your meeting was successfuly updated! Welcome Katelyn HomeVU GlassVU RemoteVU S…" at bounding box center [561, 260] width 1122 height 521
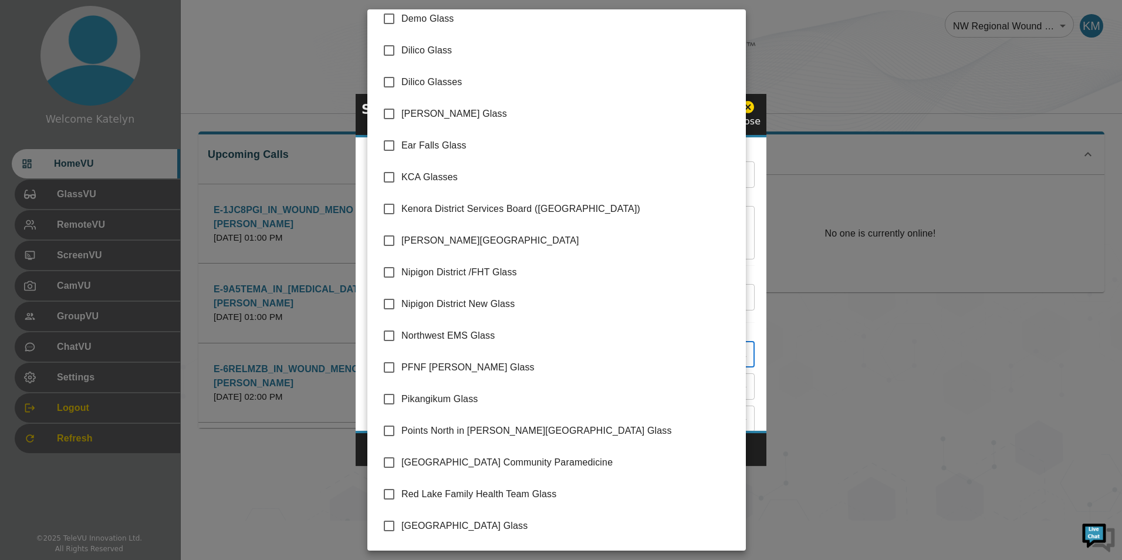
scroll to position [165, 0]
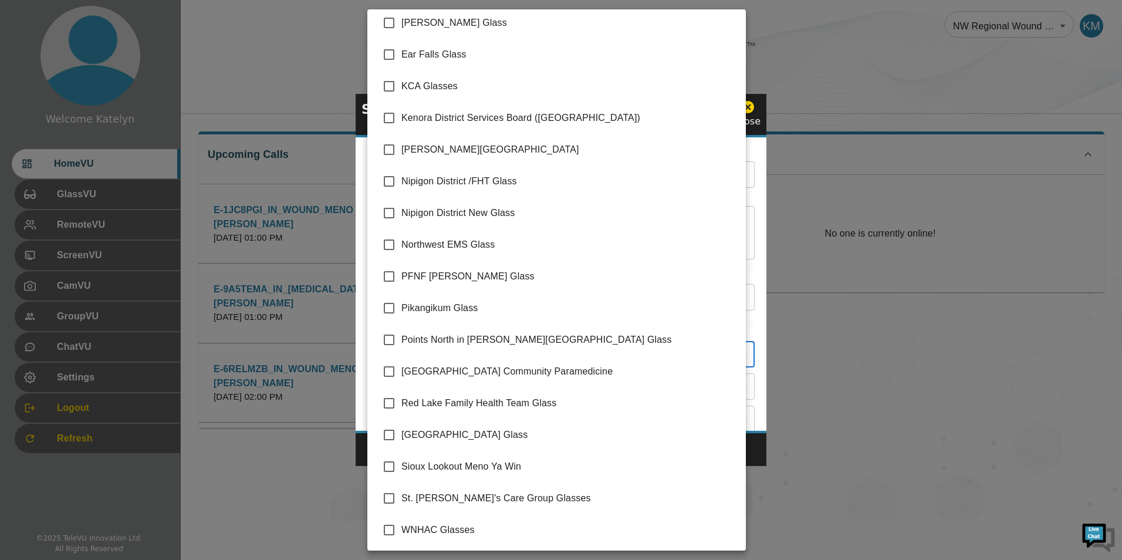
click at [529, 520] on div at bounding box center [561, 280] width 1122 height 560
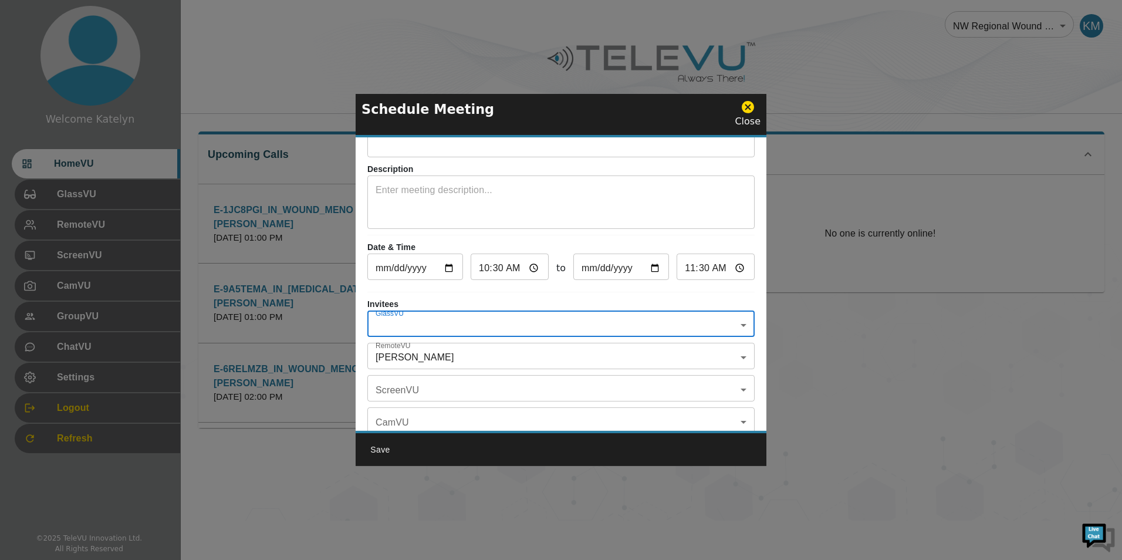
scroll to position [0, 0]
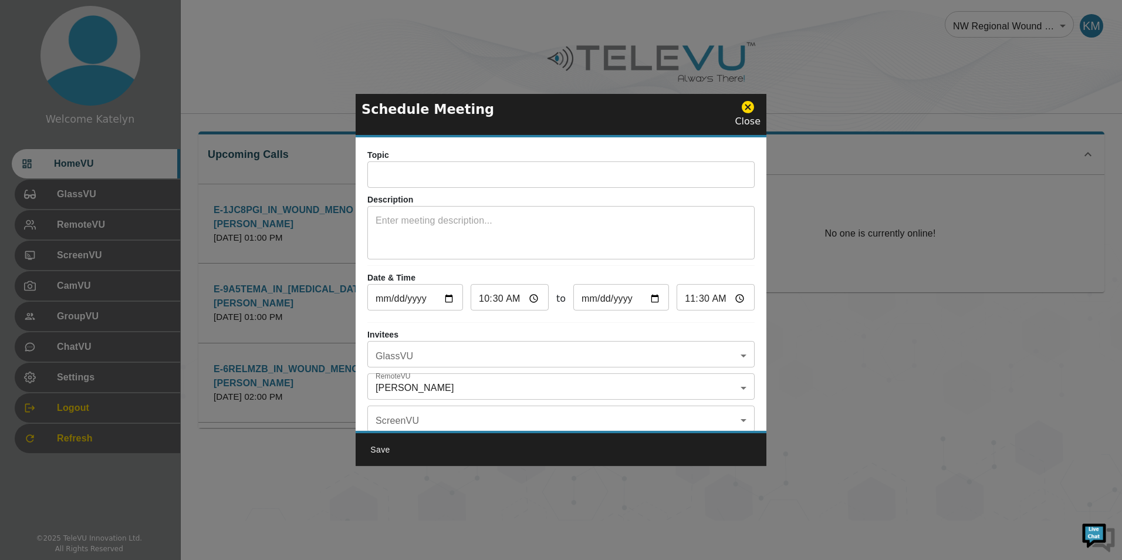
click at [529, 113] on icon at bounding box center [748, 107] width 15 height 15
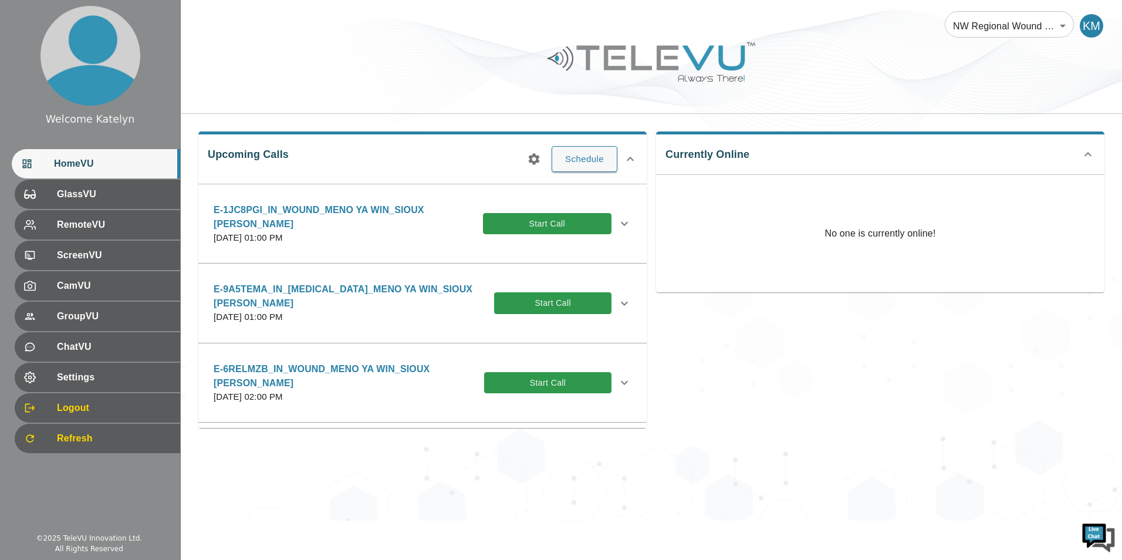
click at [50, 35] on img at bounding box center [90, 56] width 100 height 100
